Goal: Task Accomplishment & Management: Manage account settings

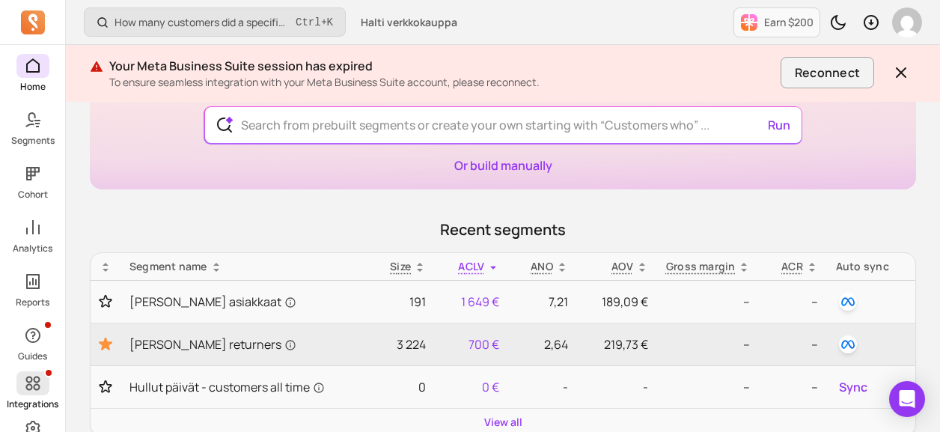
scroll to position [252, 0]
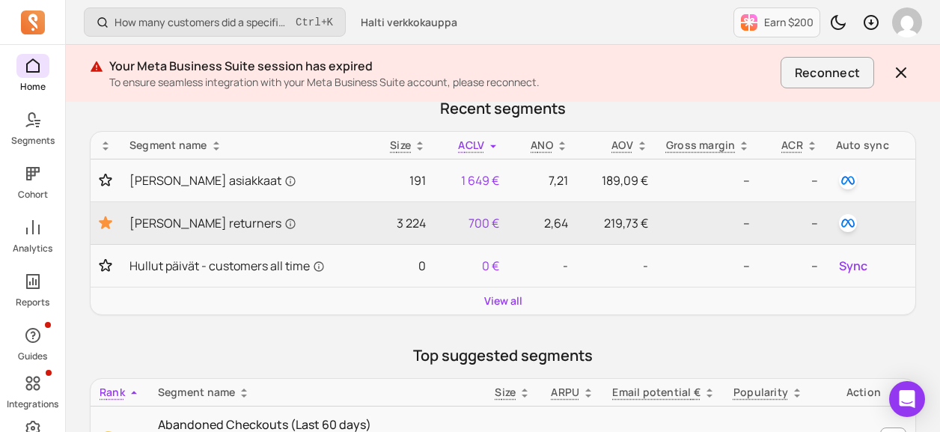
click at [33, 20] on icon at bounding box center [33, 22] width 24 height 24
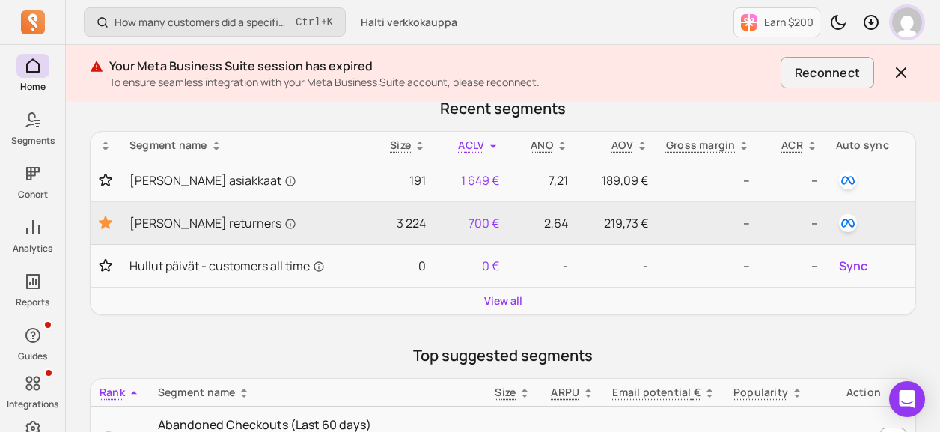
click at [911, 21] on img "button" at bounding box center [907, 22] width 30 height 30
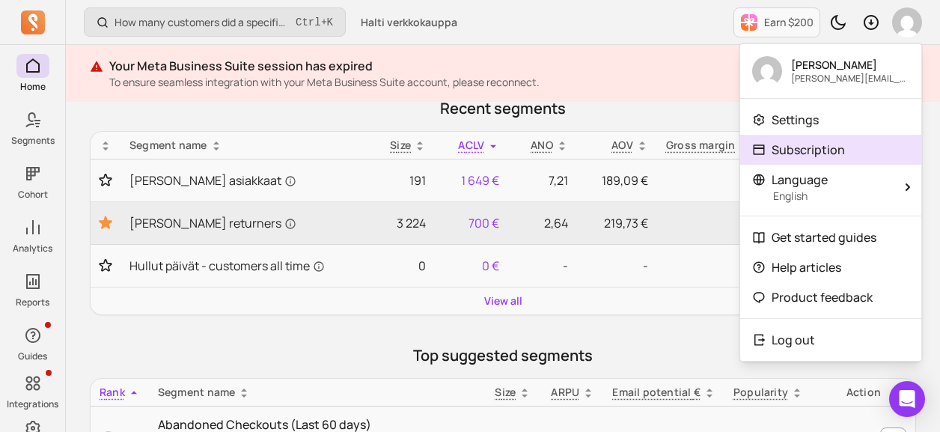
click at [804, 141] on p "Subscription" at bounding box center [808, 150] width 73 height 18
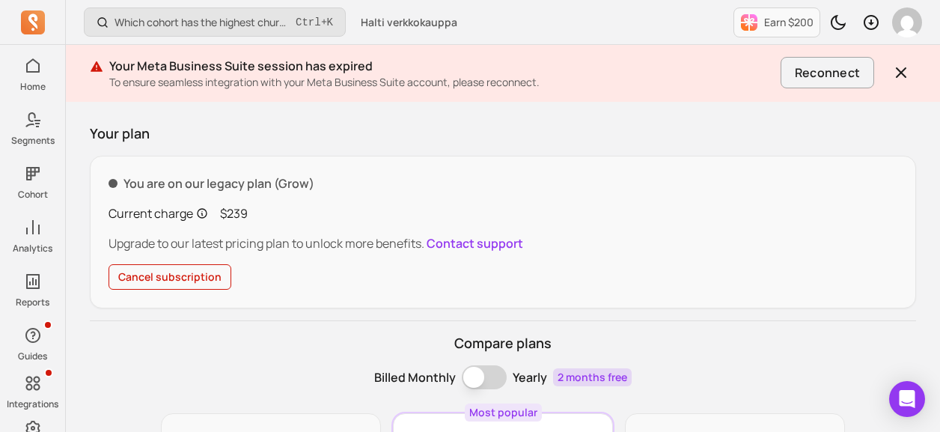
scroll to position [84, 0]
